Goal: Book appointment/travel/reservation

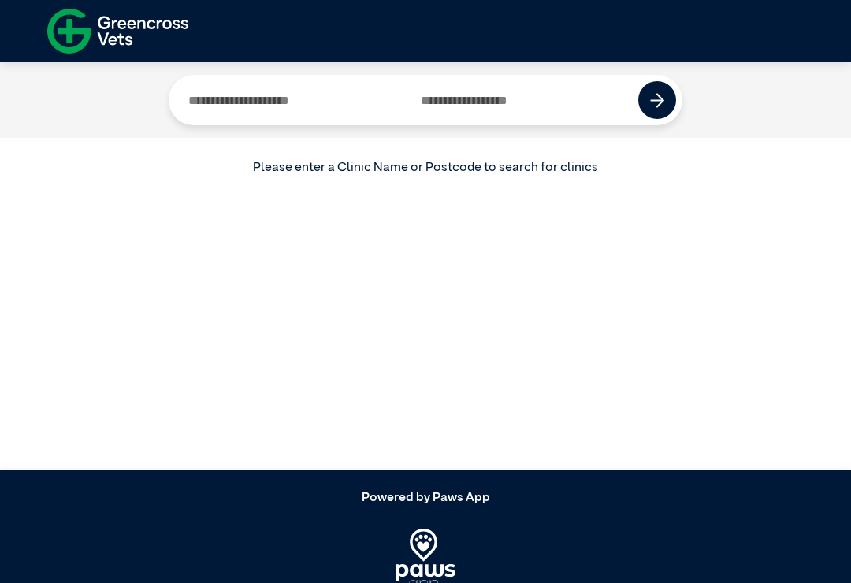
click at [277, 108] on input "Search by Clinic Name" at bounding box center [291, 100] width 232 height 50
type input "*******"
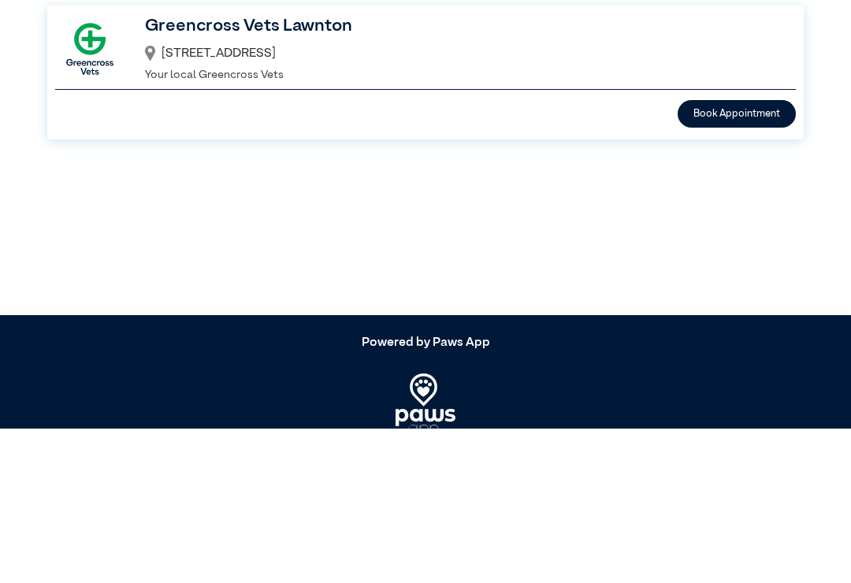
click at [760, 255] on button "Book Appointment" at bounding box center [736, 269] width 118 height 28
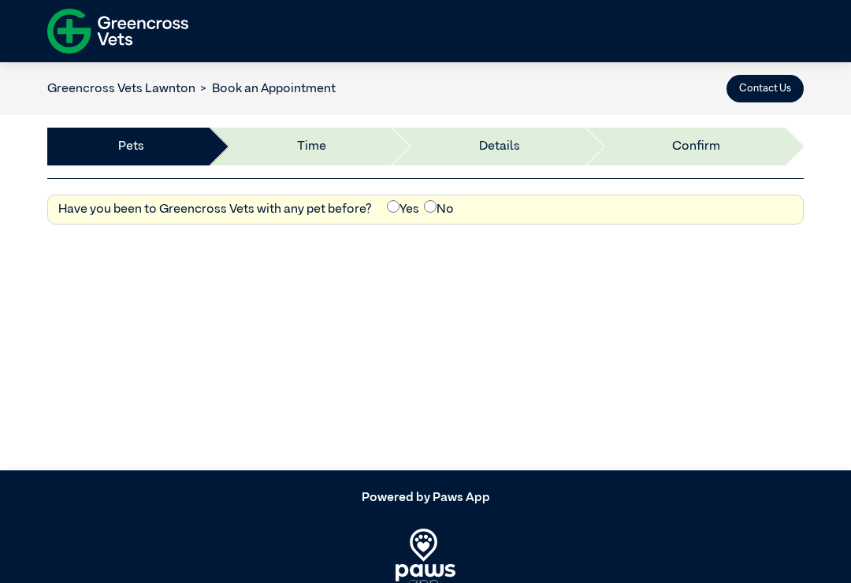
click at [130, 92] on link "Greencross Vets Lawnton" at bounding box center [121, 89] width 148 height 13
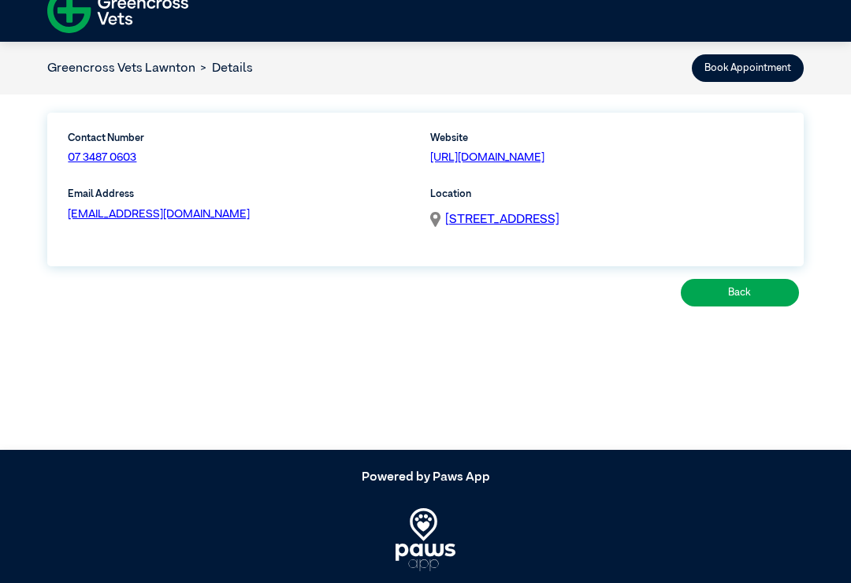
scroll to position [24, 0]
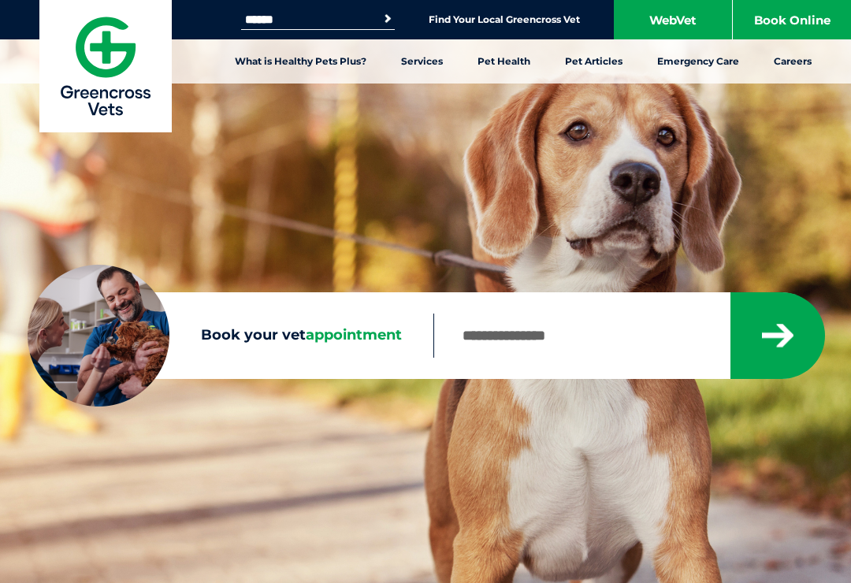
click at [790, 34] on link "Book Online" at bounding box center [792, 19] width 118 height 39
click at [696, 70] on link "Emergency Care" at bounding box center [698, 61] width 117 height 44
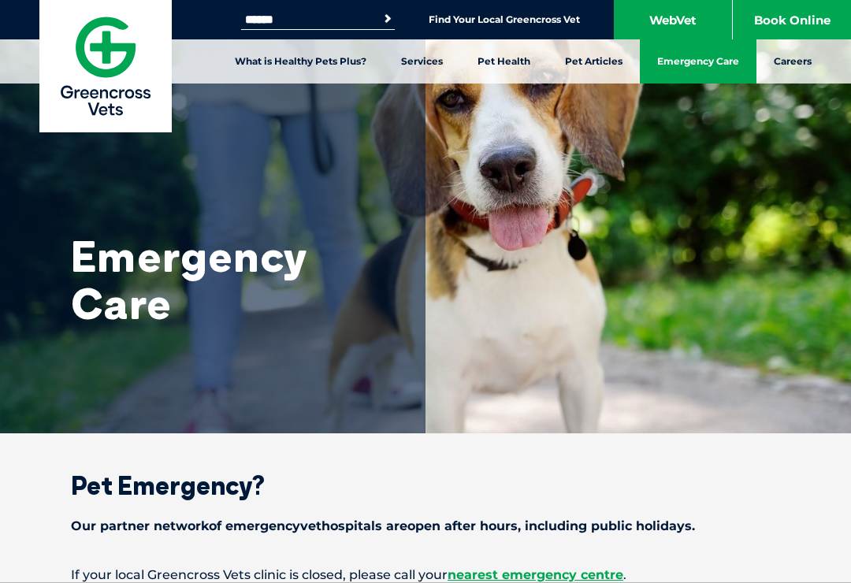
click at [289, 58] on link "What is Healthy Pets Plus?" at bounding box center [300, 61] width 166 height 44
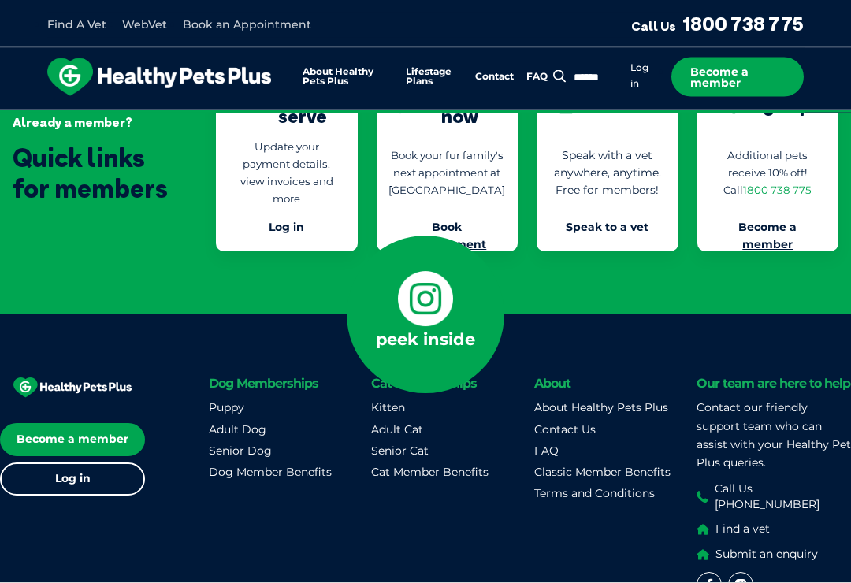
scroll to position [3938, 0]
